Goal: Task Accomplishment & Management: Complete application form

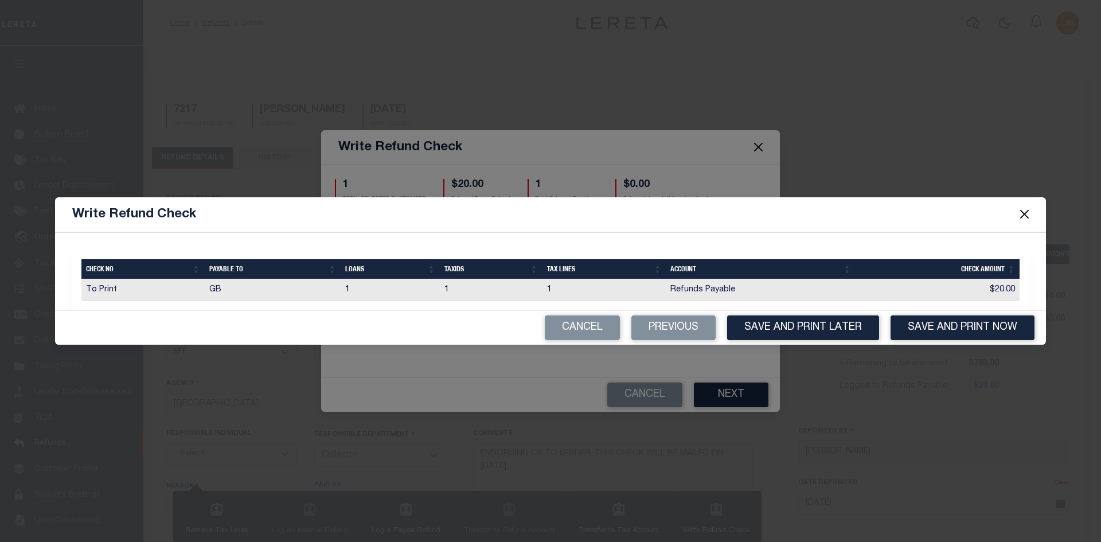
select select "MT"
select select "COL"
select select "OVP"
select select "FDX"
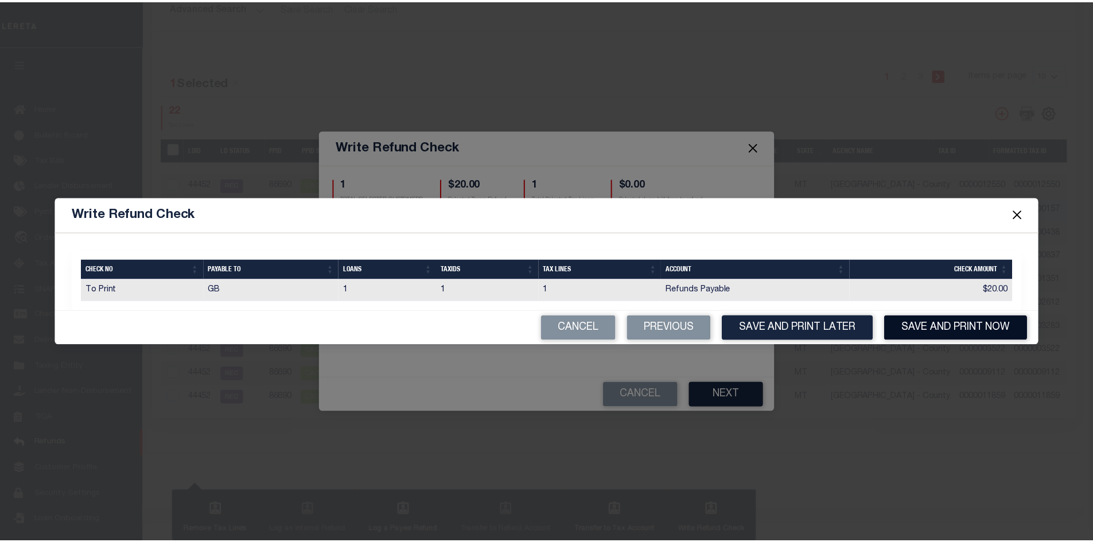
scroll to position [8, 0]
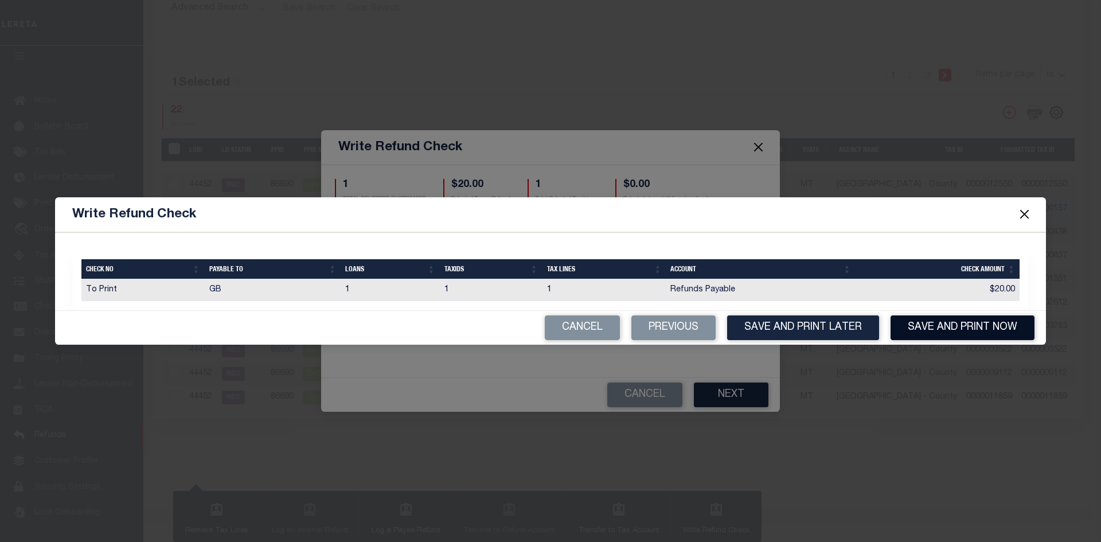
click at [930, 332] on button "Save and Print Now" at bounding box center [963, 327] width 144 height 25
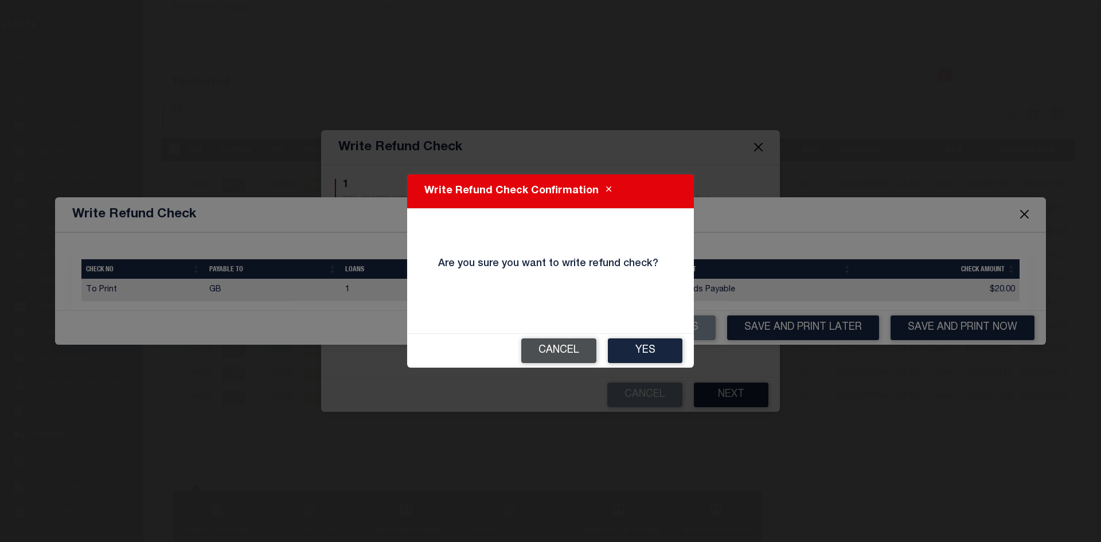
click at [537, 348] on button "Cancel" at bounding box center [558, 350] width 75 height 25
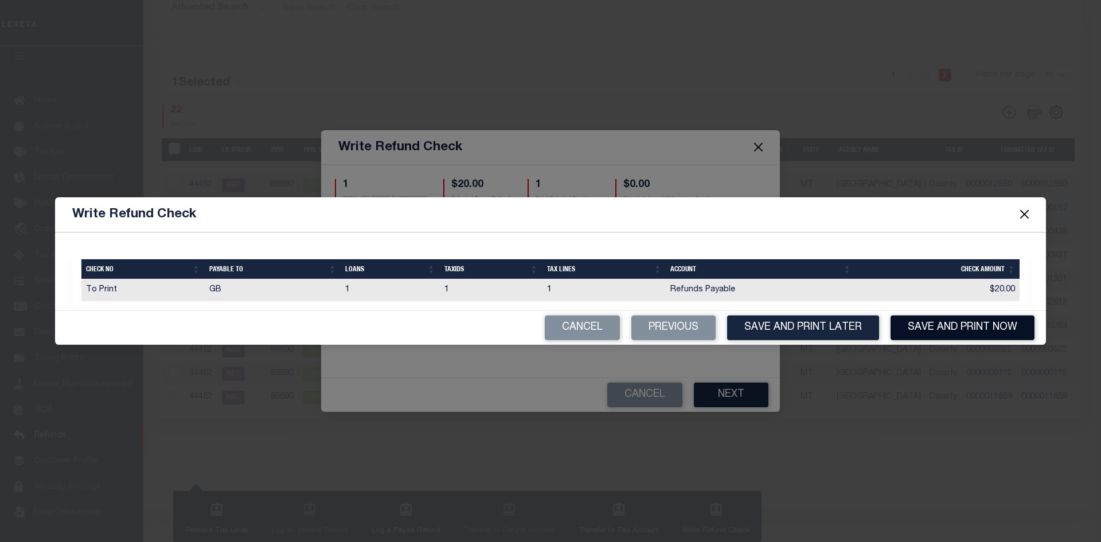
click at [941, 329] on button "Save and Print Now" at bounding box center [963, 327] width 144 height 25
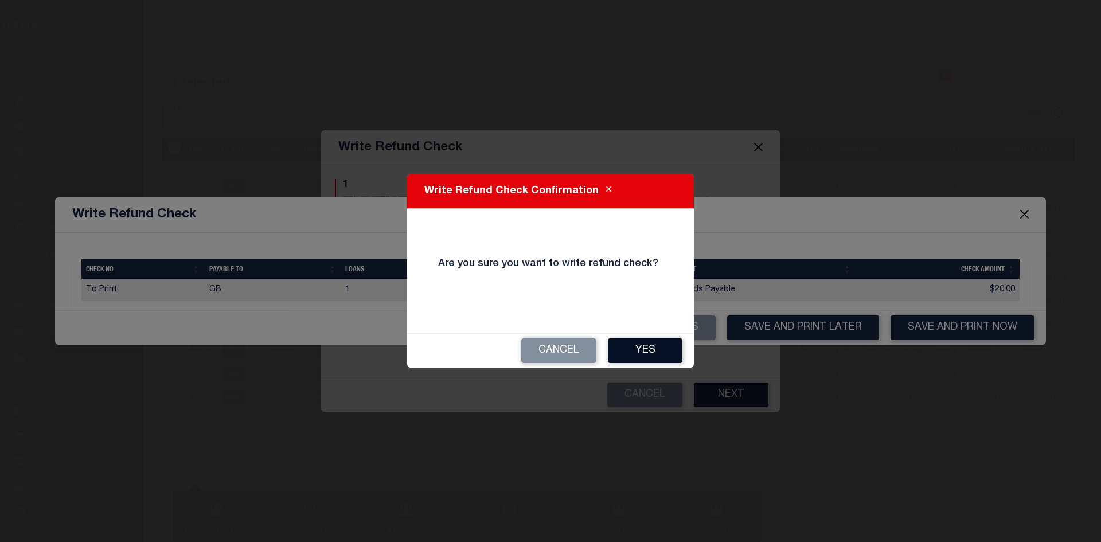
click at [638, 350] on button "Yes" at bounding box center [645, 350] width 75 height 25
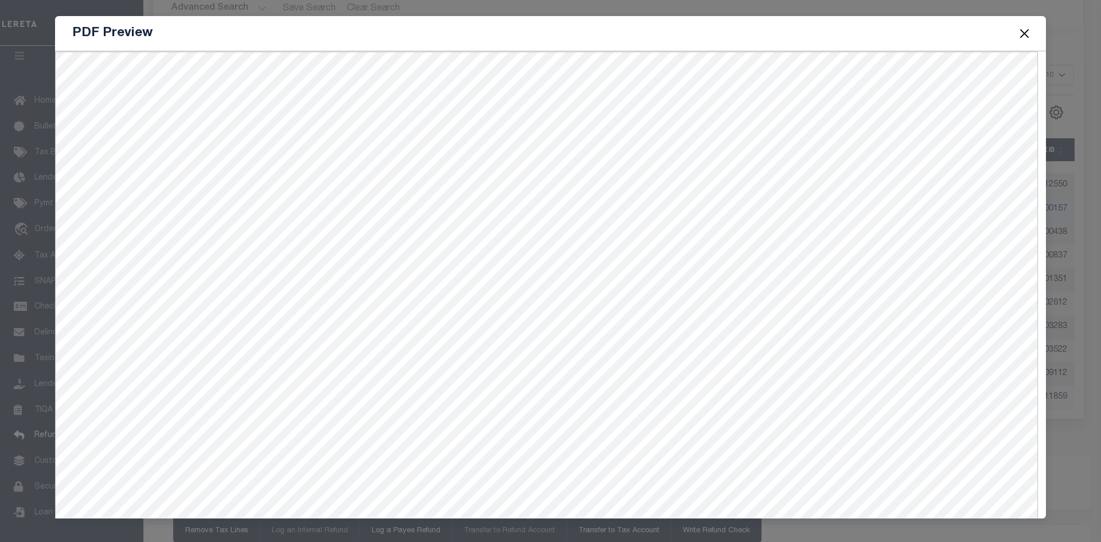
type input "$905.47"
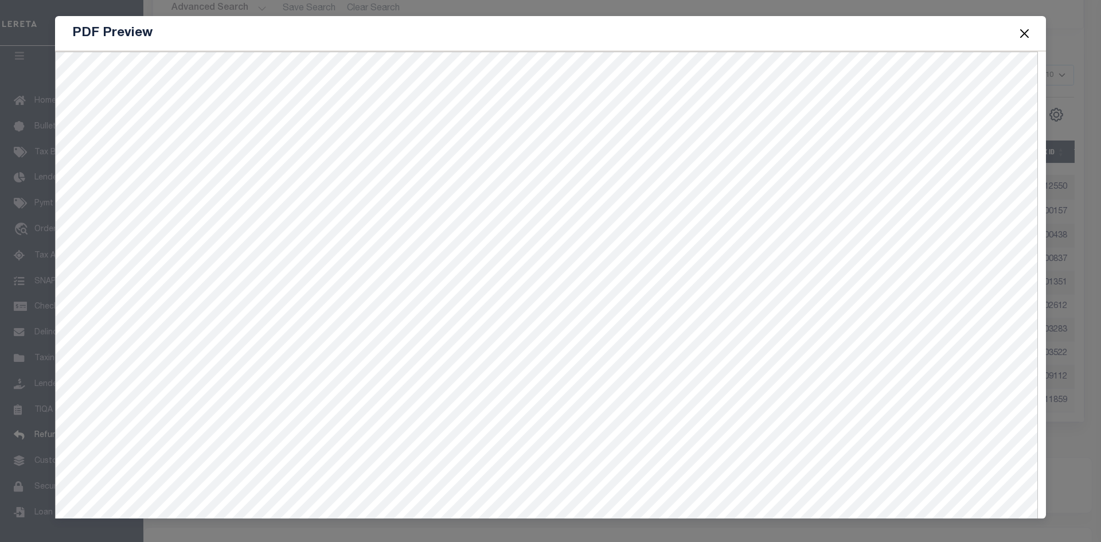
click at [1026, 37] on button "Close" at bounding box center [1025, 33] width 15 height 15
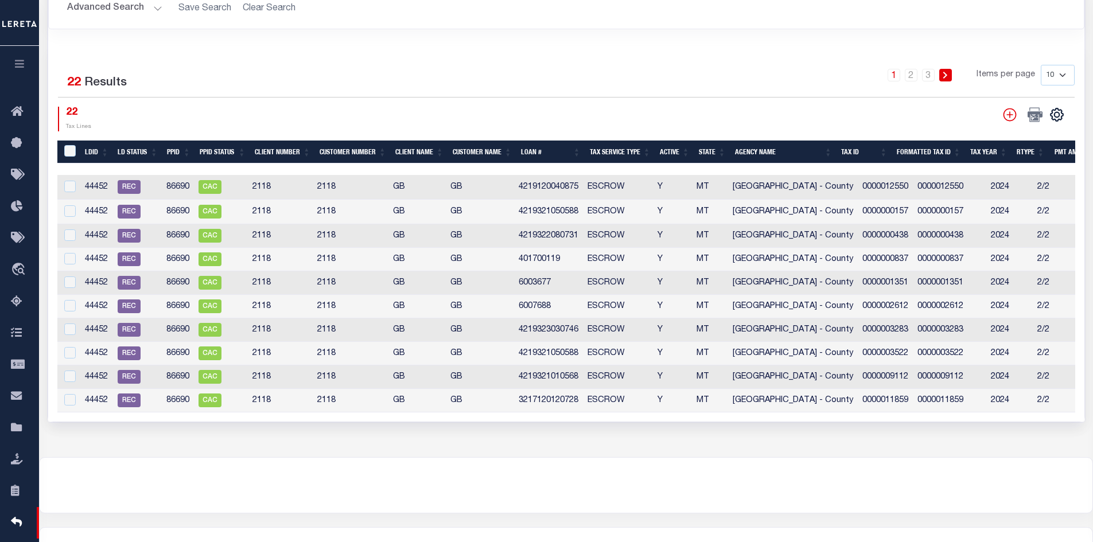
scroll to position [618, 0]
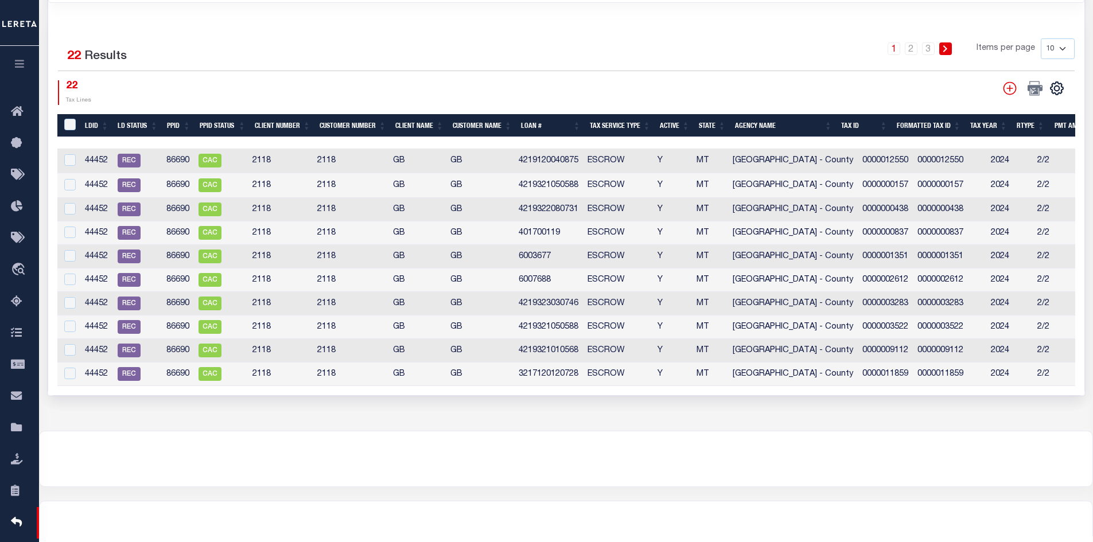
click at [26, 63] on icon "button" at bounding box center [19, 64] width 13 height 10
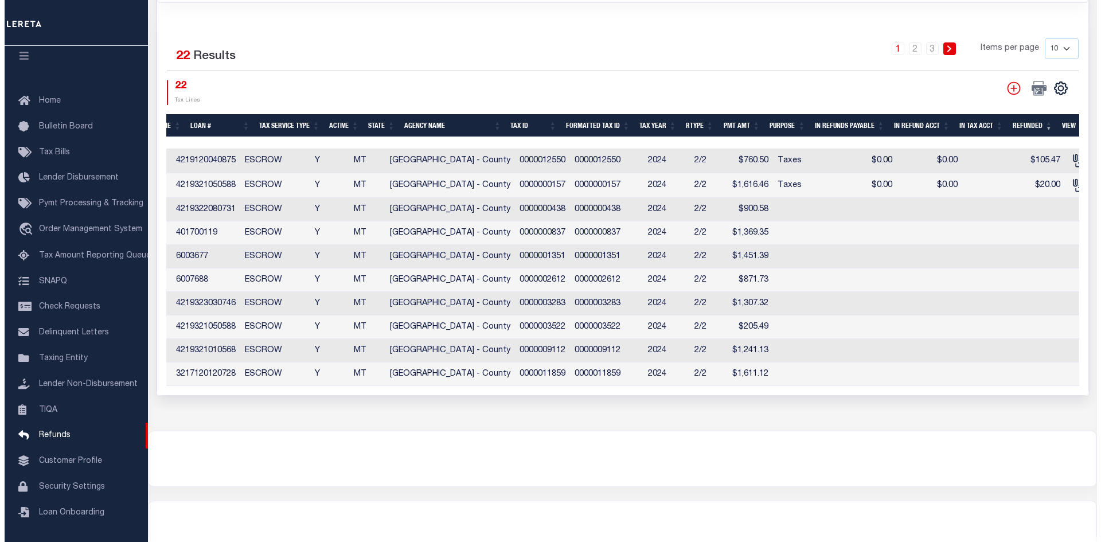
scroll to position [0, 451]
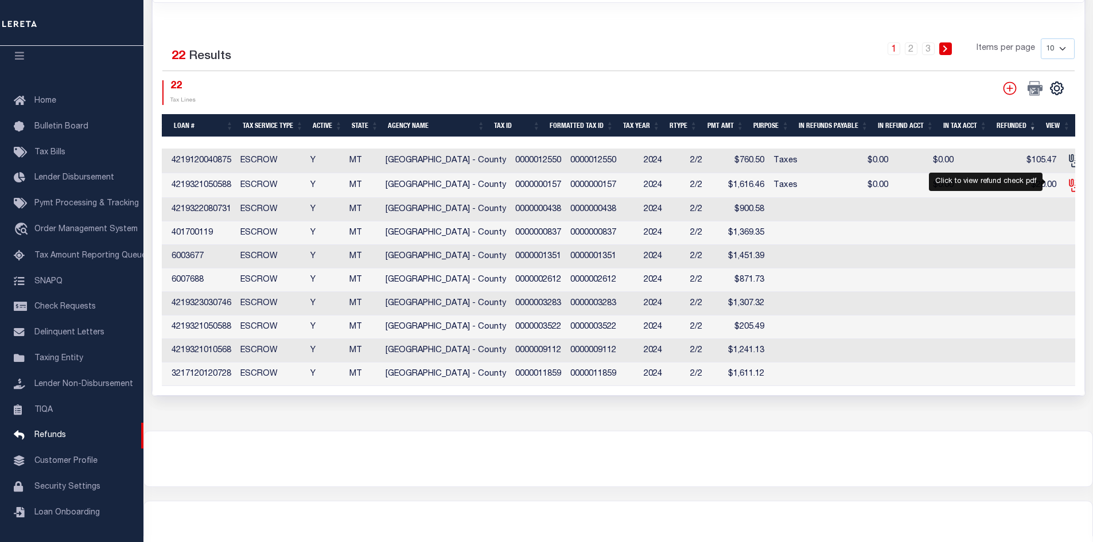
click at [1067, 181] on icon at bounding box center [1074, 185] width 15 height 15
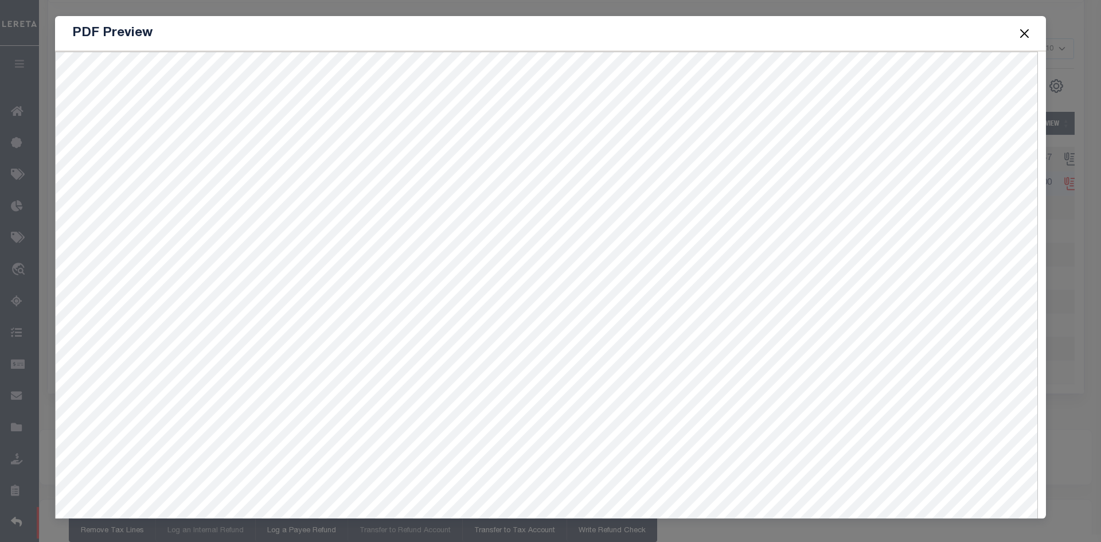
scroll to position [0, 0]
click at [1022, 34] on button "Close" at bounding box center [1025, 33] width 15 height 15
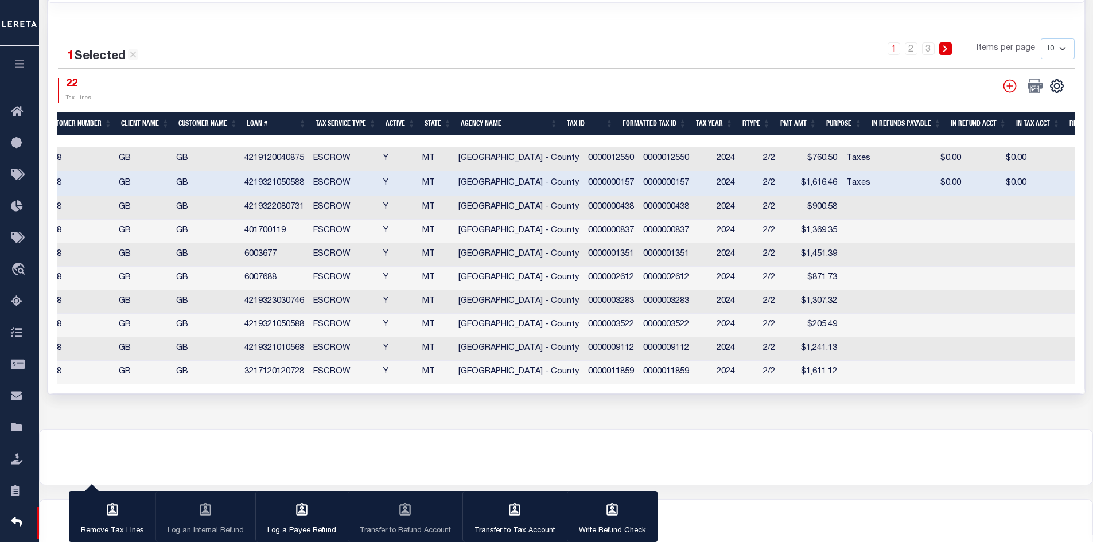
scroll to position [0, 145]
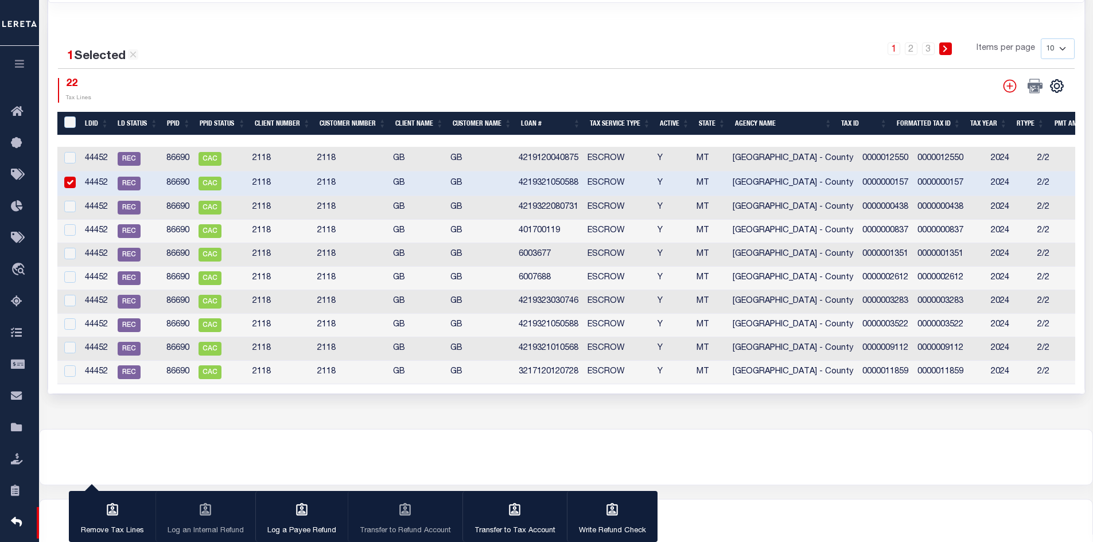
click at [66, 179] on input "checkbox" at bounding box center [69, 182] width 11 height 11
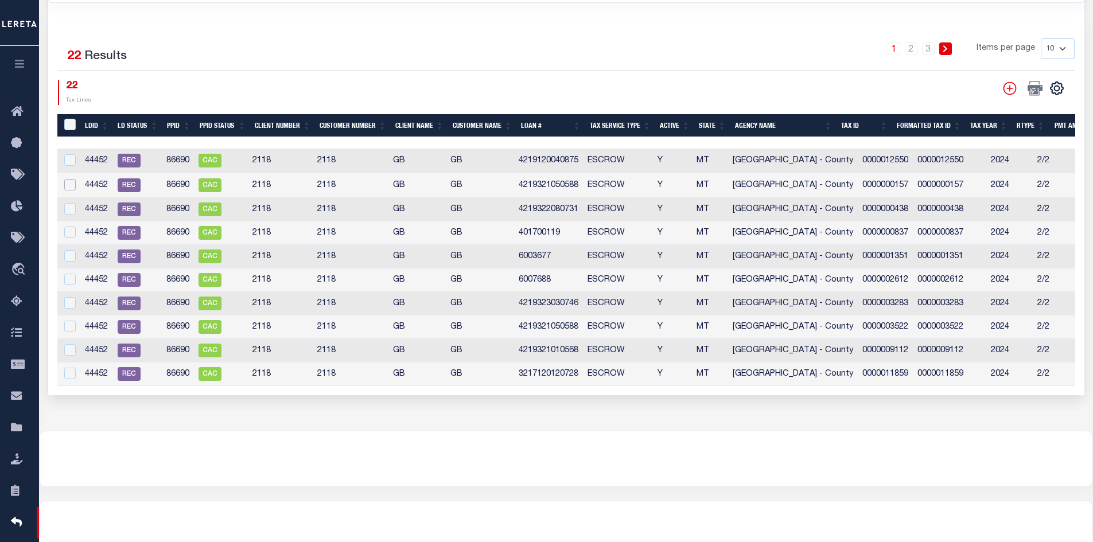
click at [67, 186] on input "checkbox" at bounding box center [69, 184] width 11 height 11
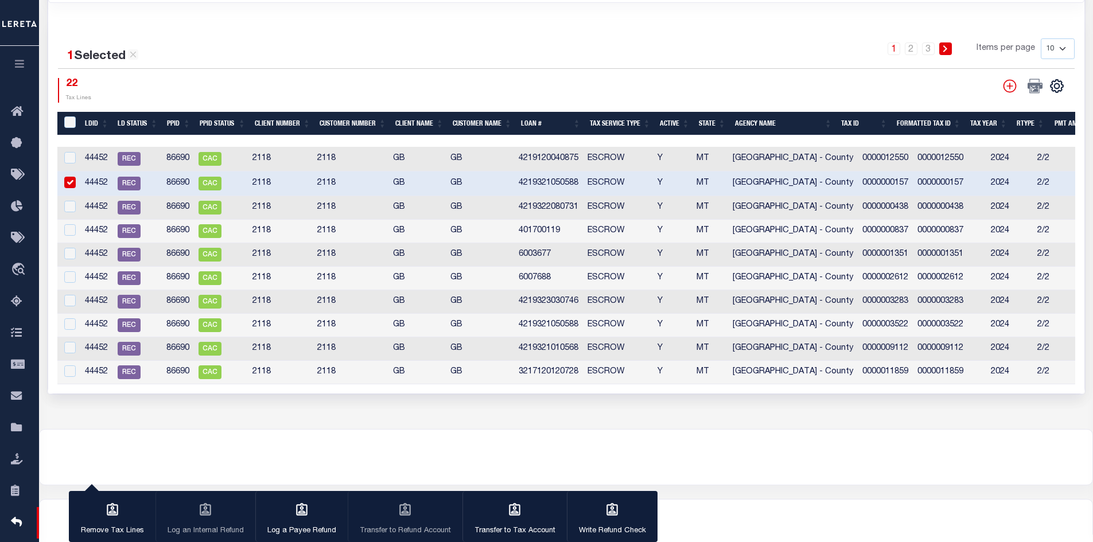
click at [68, 178] on input "checkbox" at bounding box center [69, 182] width 11 height 11
checkbox input "false"
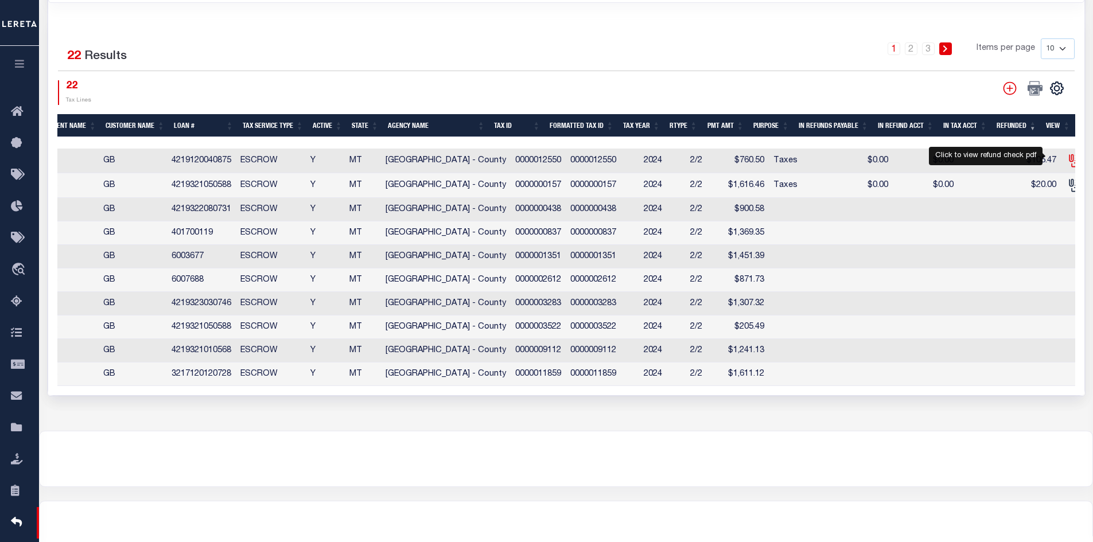
click at [1067, 157] on icon at bounding box center [1074, 160] width 15 height 15
checkbox input "true"
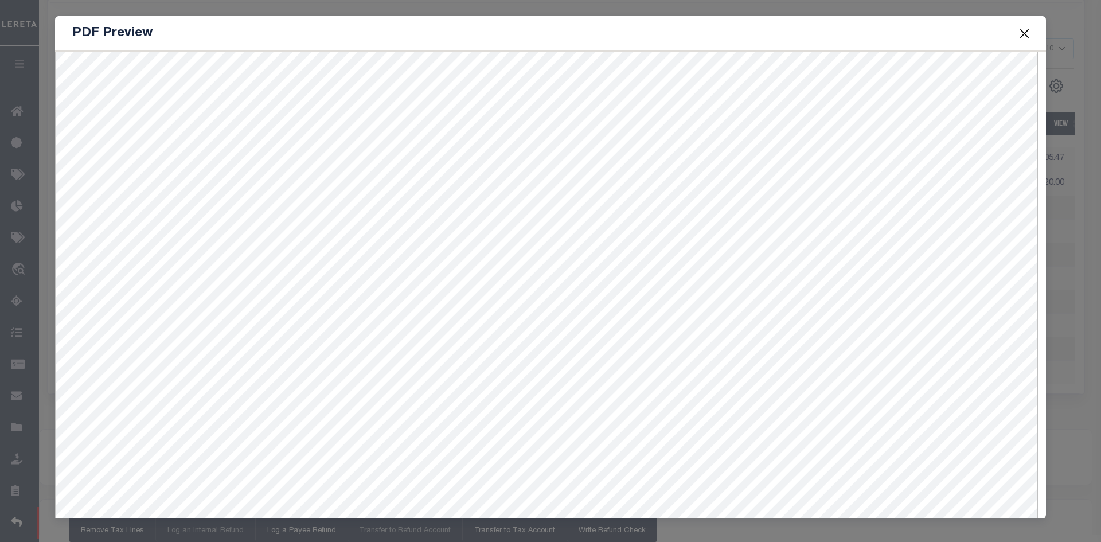
click at [1022, 30] on button "Close" at bounding box center [1025, 33] width 15 height 15
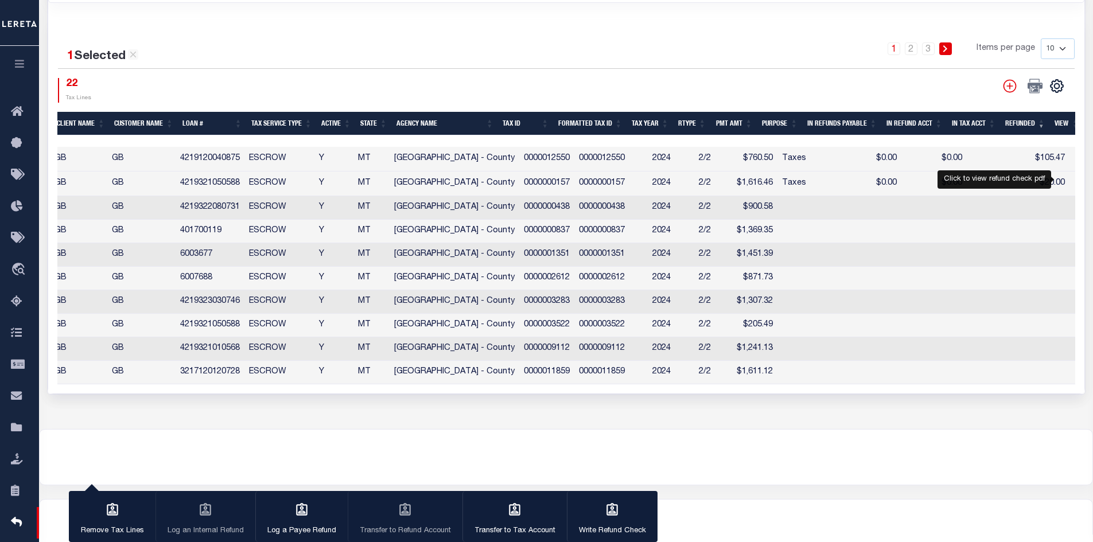
click at [1075, 177] on icon at bounding box center [1082, 183] width 15 height 15
checkbox input "true"
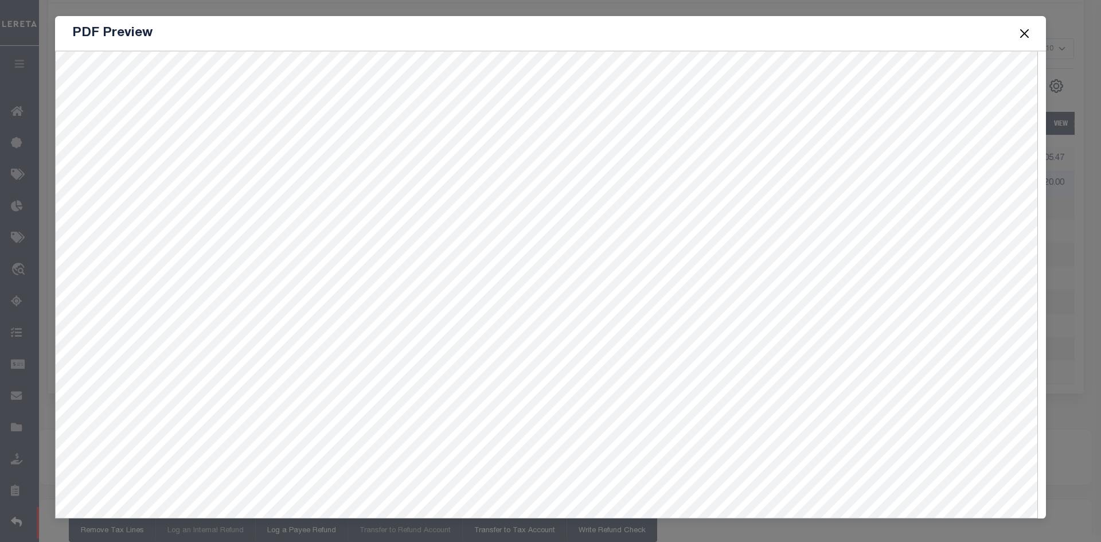
click at [1026, 33] on button "Close" at bounding box center [1025, 33] width 15 height 15
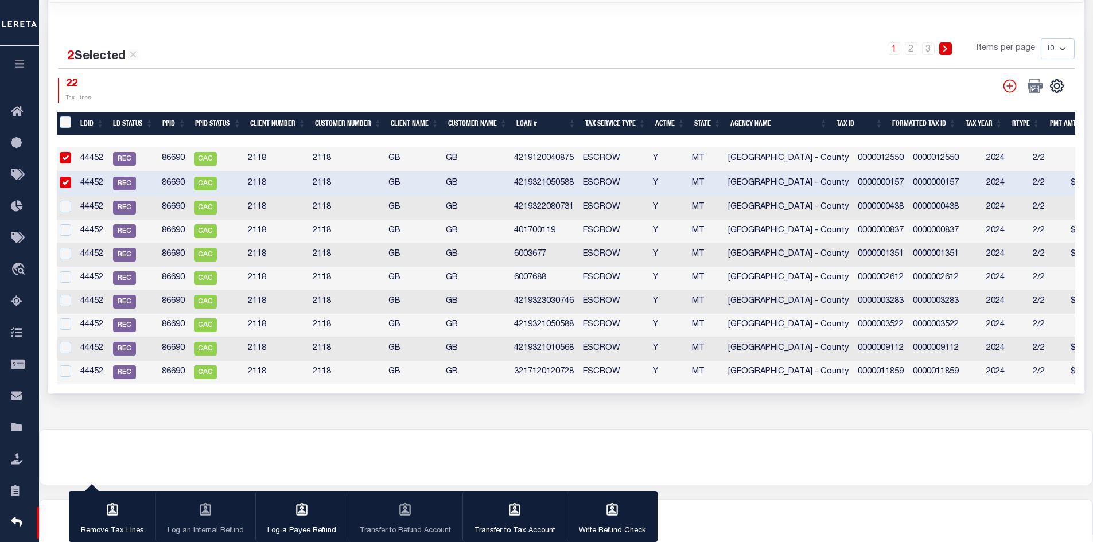
scroll to position [0, 0]
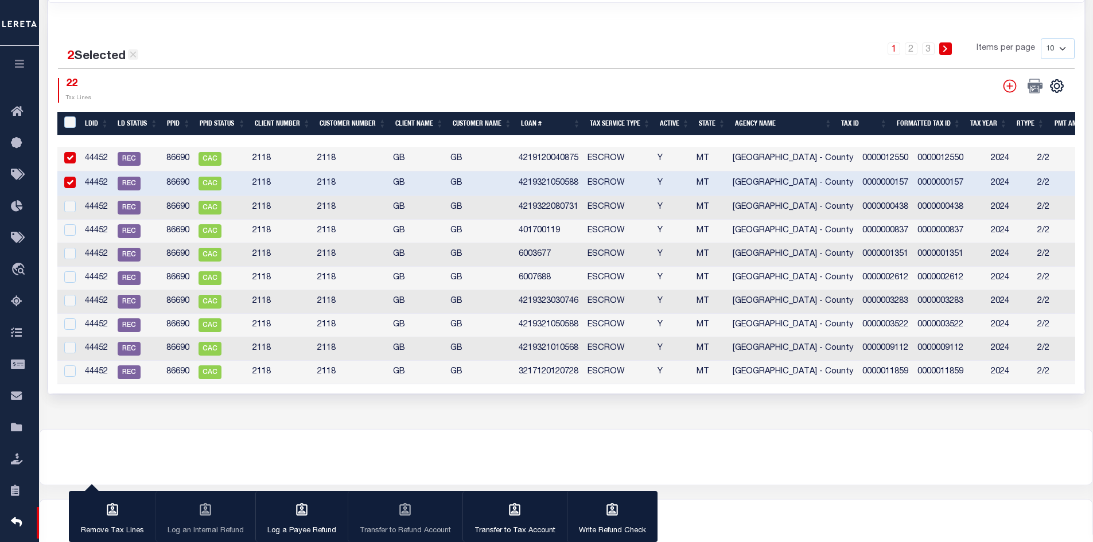
click at [133, 49] on icon at bounding box center [133, 54] width 10 height 10
checkbox input "false"
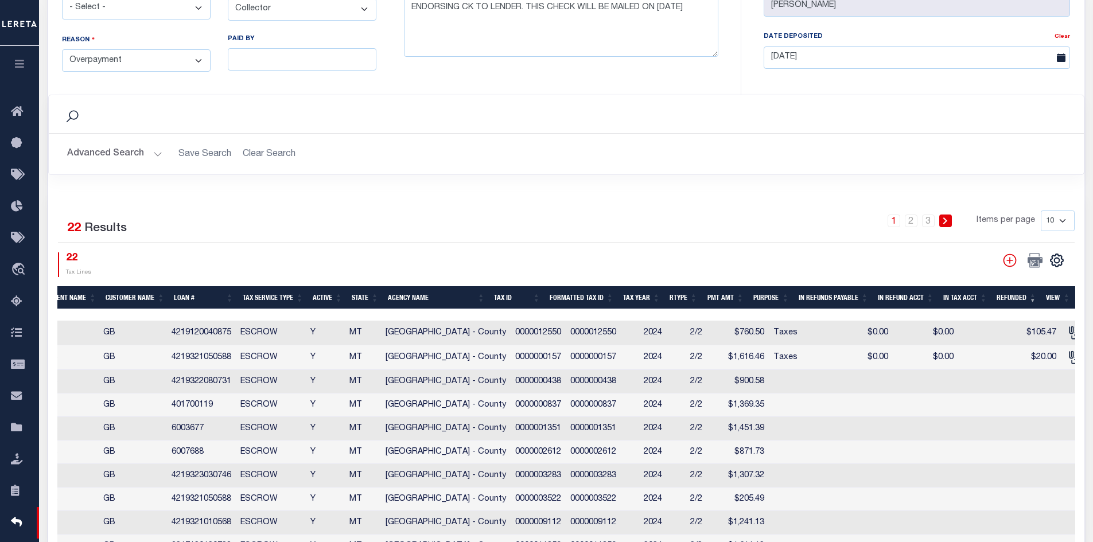
scroll to position [561, 0]
